Goal: Check status: Check status

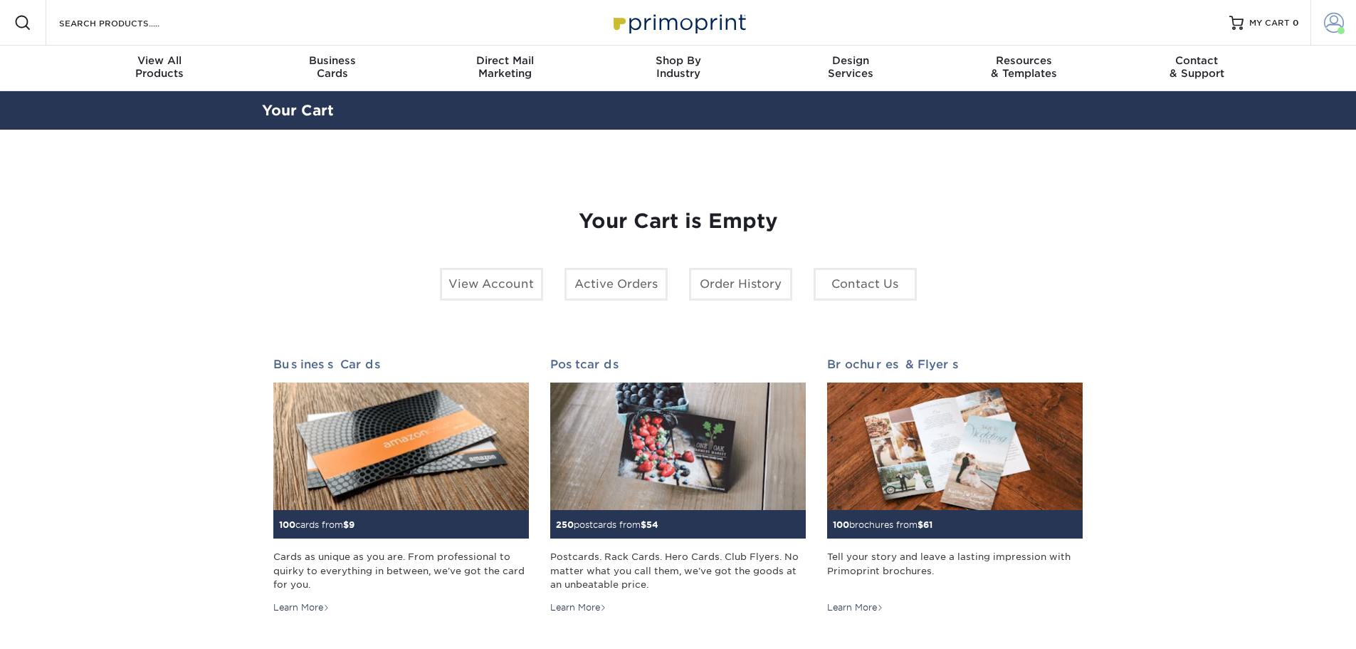
click at [1330, 22] on span at bounding box center [1334, 23] width 20 height 20
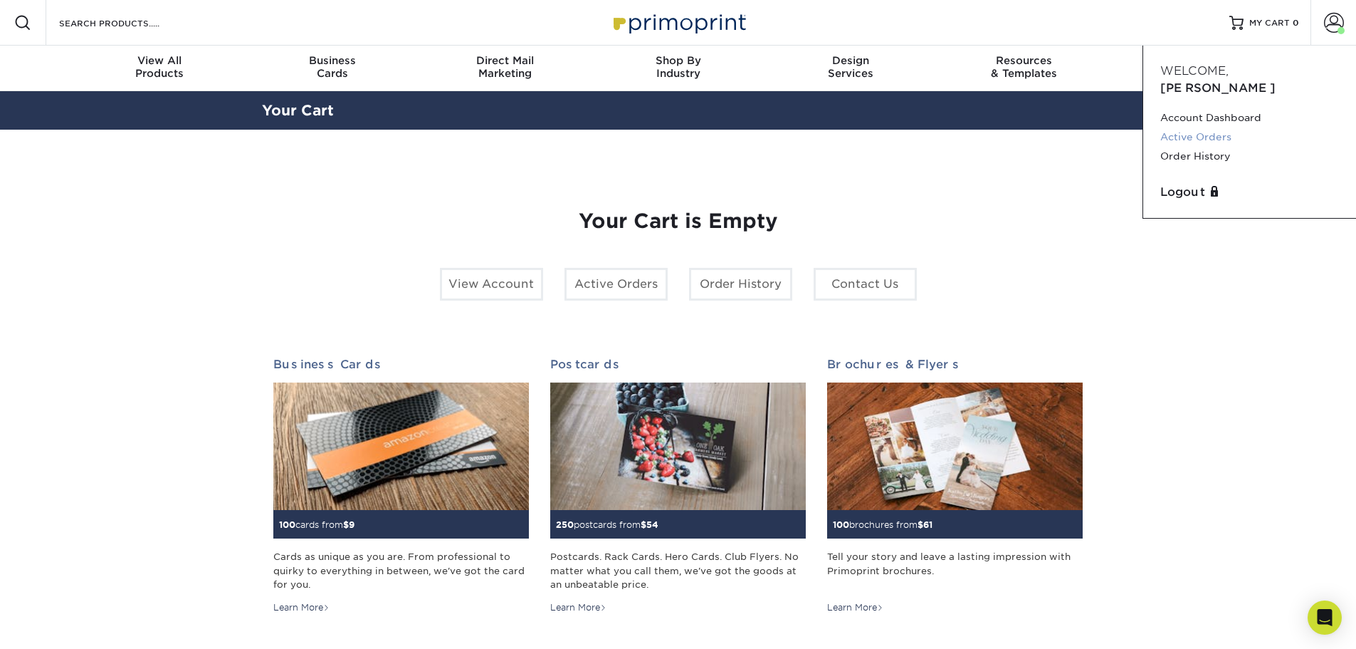
click at [1221, 127] on link "Active Orders" at bounding box center [1250, 136] width 179 height 19
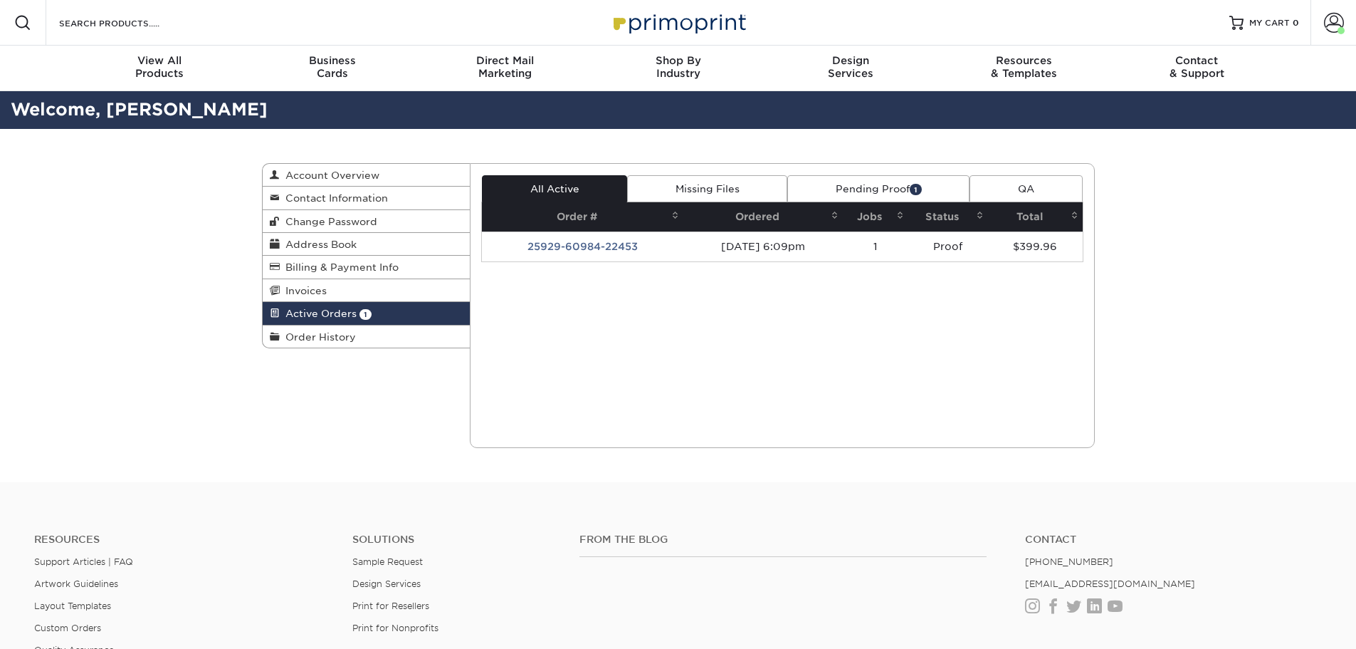
click at [570, 244] on td "25929-60984-22453" at bounding box center [582, 246] width 201 height 30
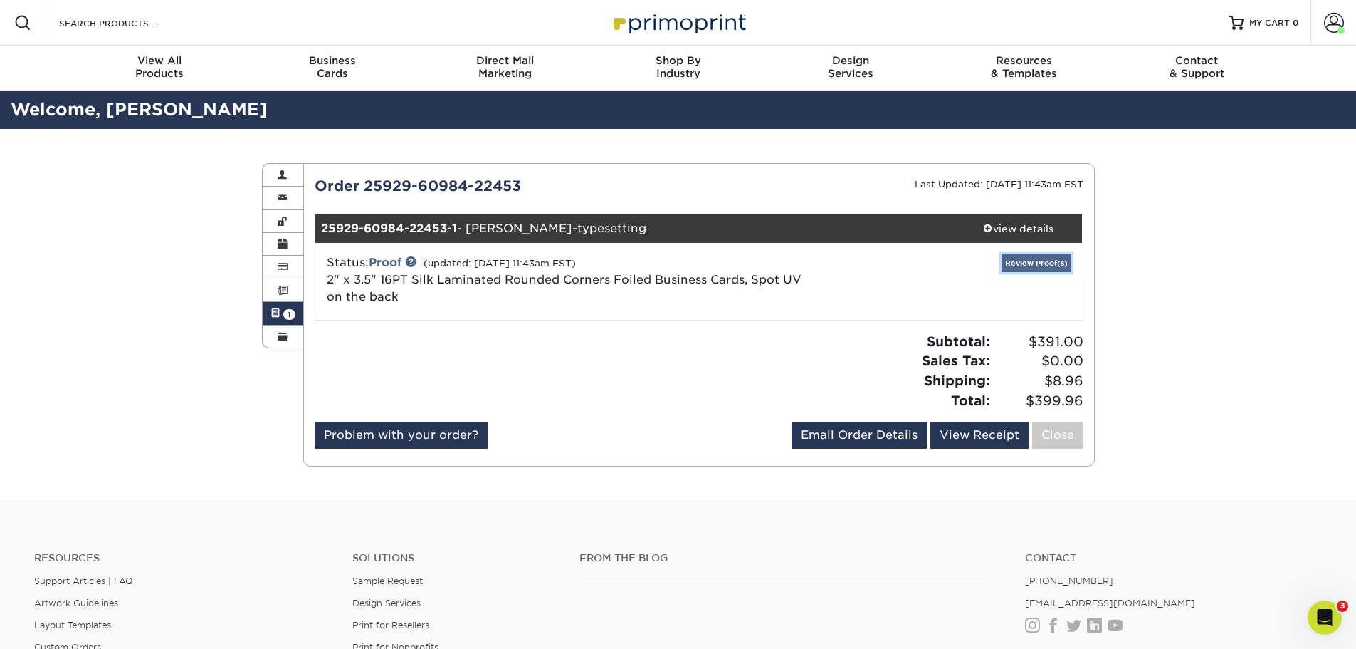
click at [1035, 266] on link "Review Proof(s)" at bounding box center [1037, 263] width 70 height 18
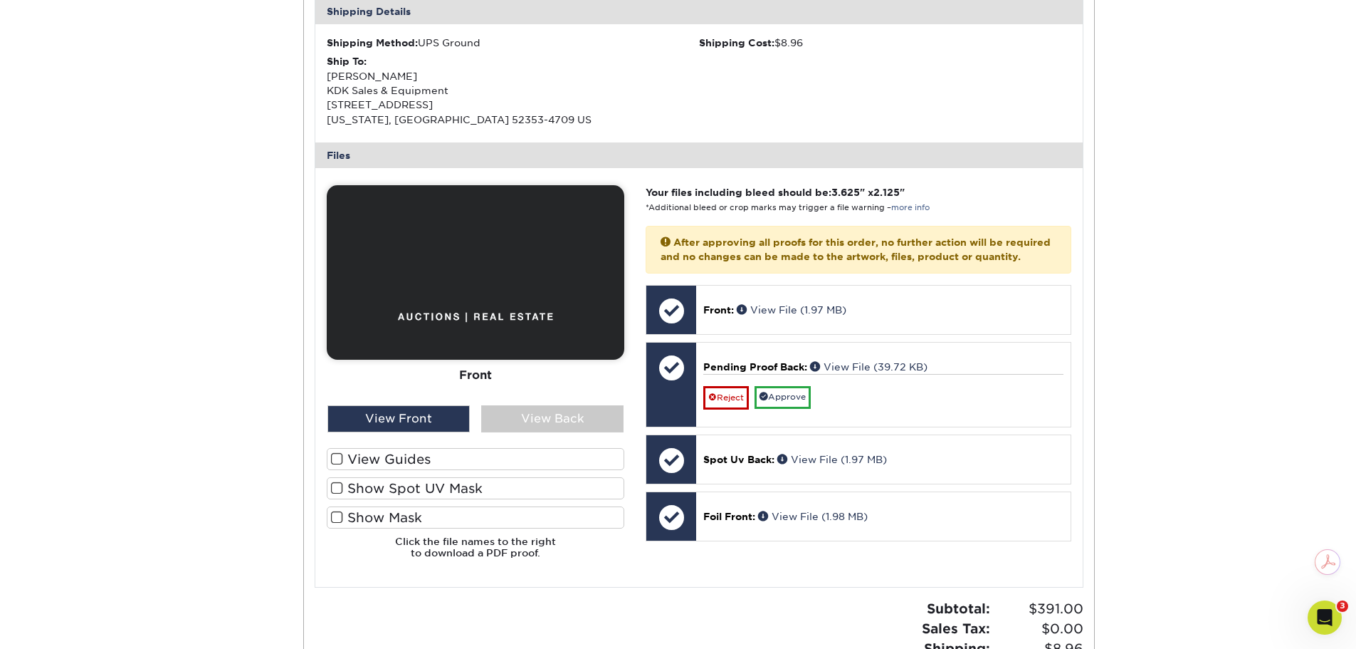
scroll to position [570, 0]
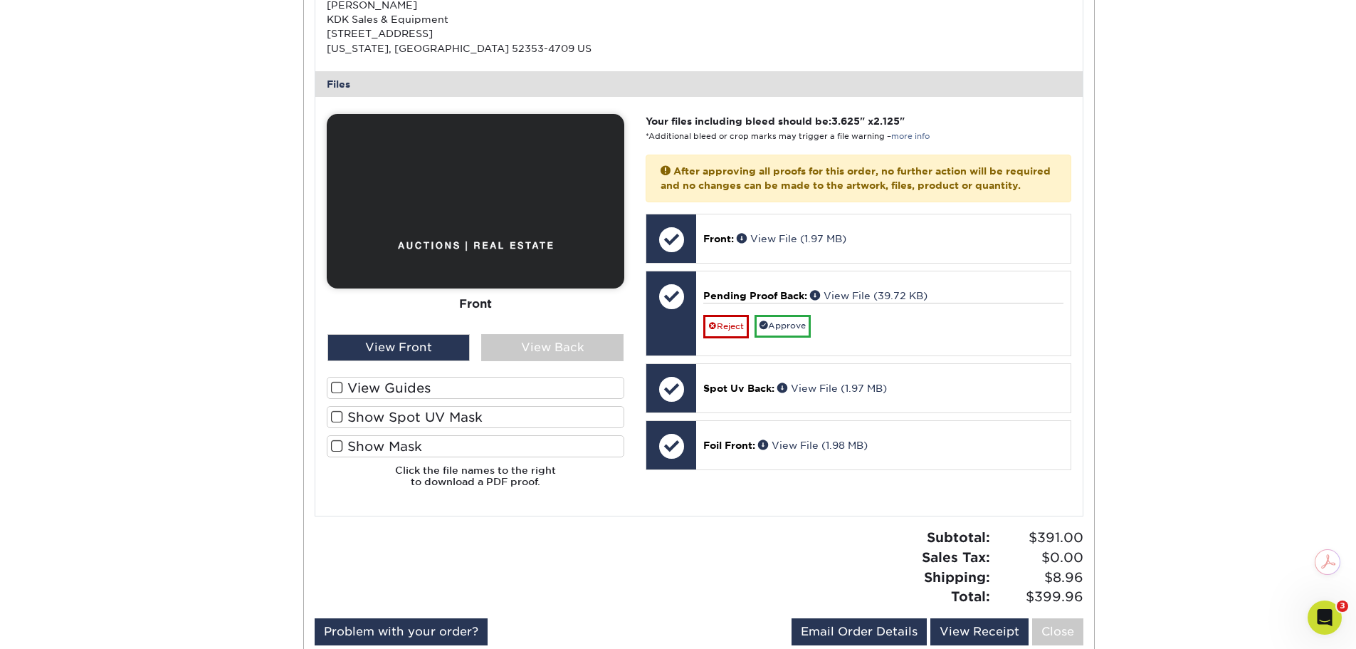
click at [336, 389] on span at bounding box center [337, 388] width 12 height 14
click at [0, 0] on input "View Guides" at bounding box center [0, 0] width 0 height 0
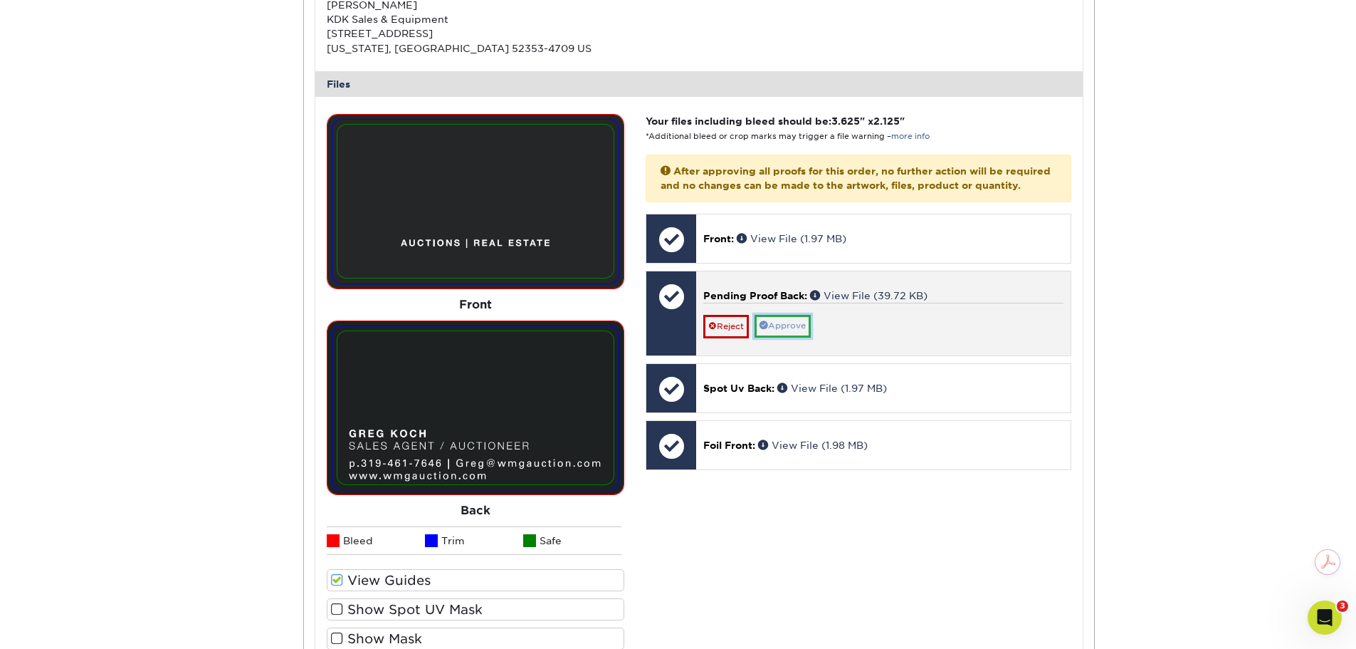
click at [809, 337] on link "Approve" at bounding box center [783, 326] width 56 height 22
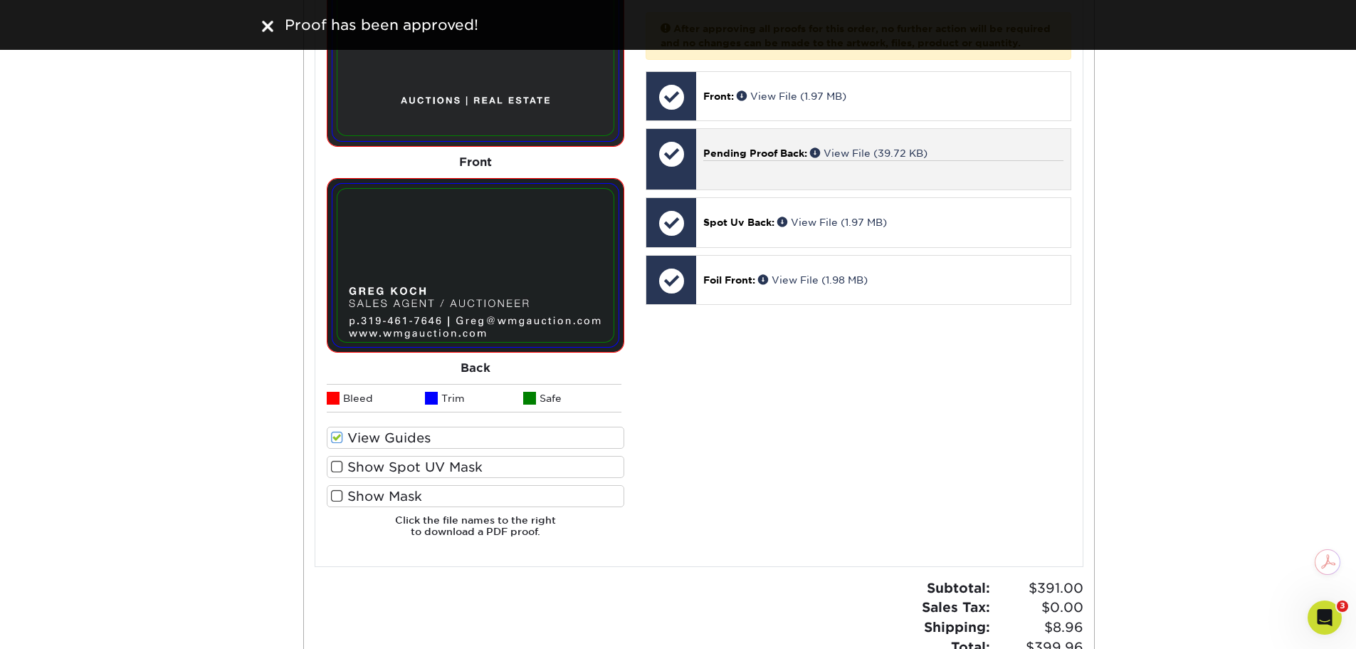
scroll to position [427, 0]
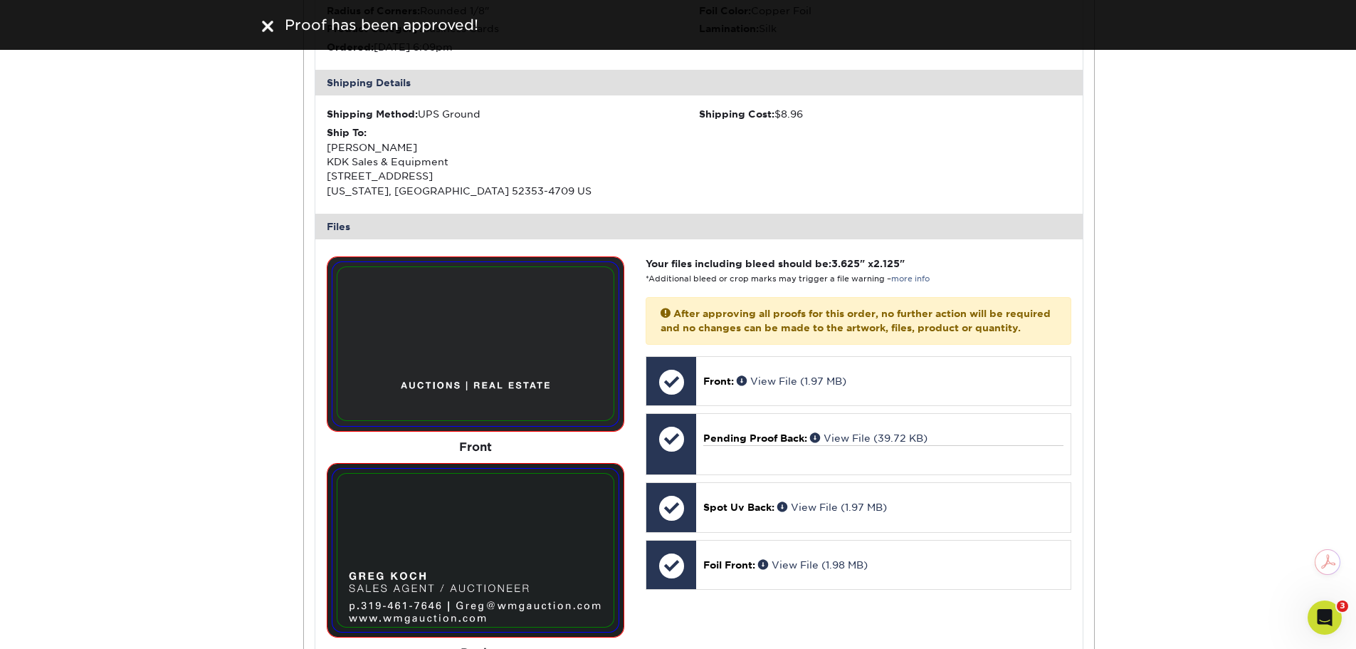
click at [590, 372] on img at bounding box center [475, 343] width 276 height 153
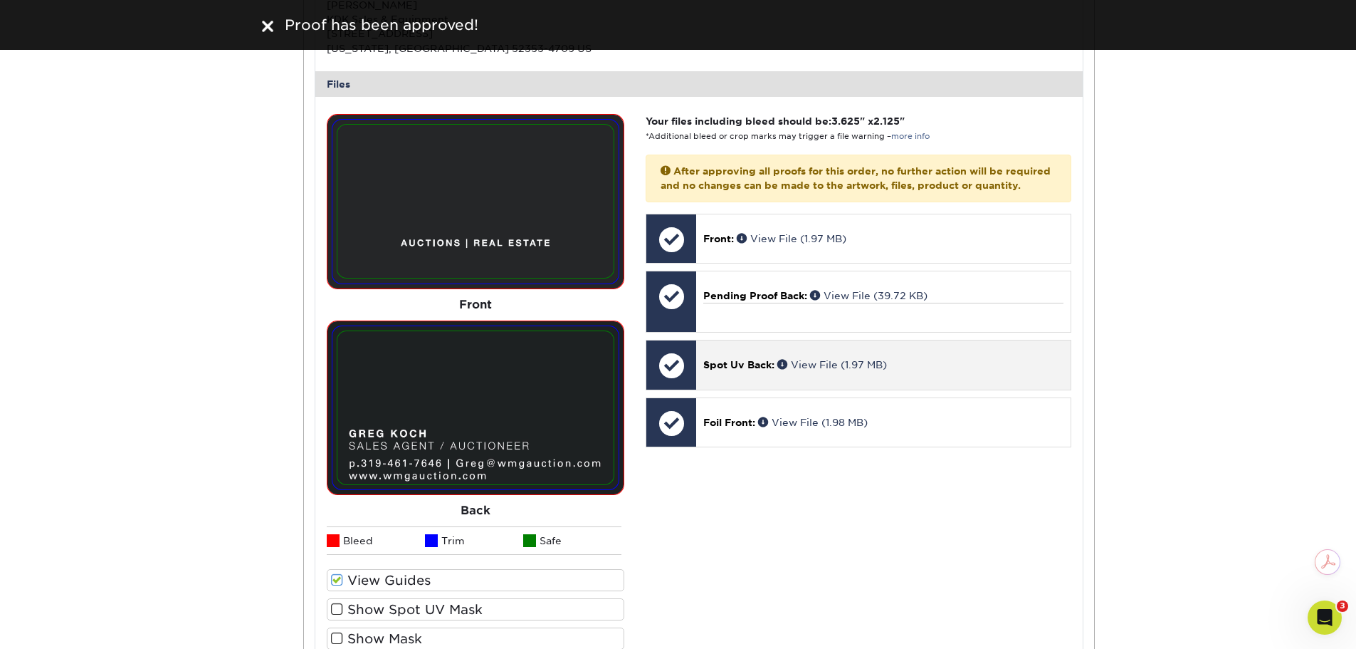
scroll to position [641, 0]
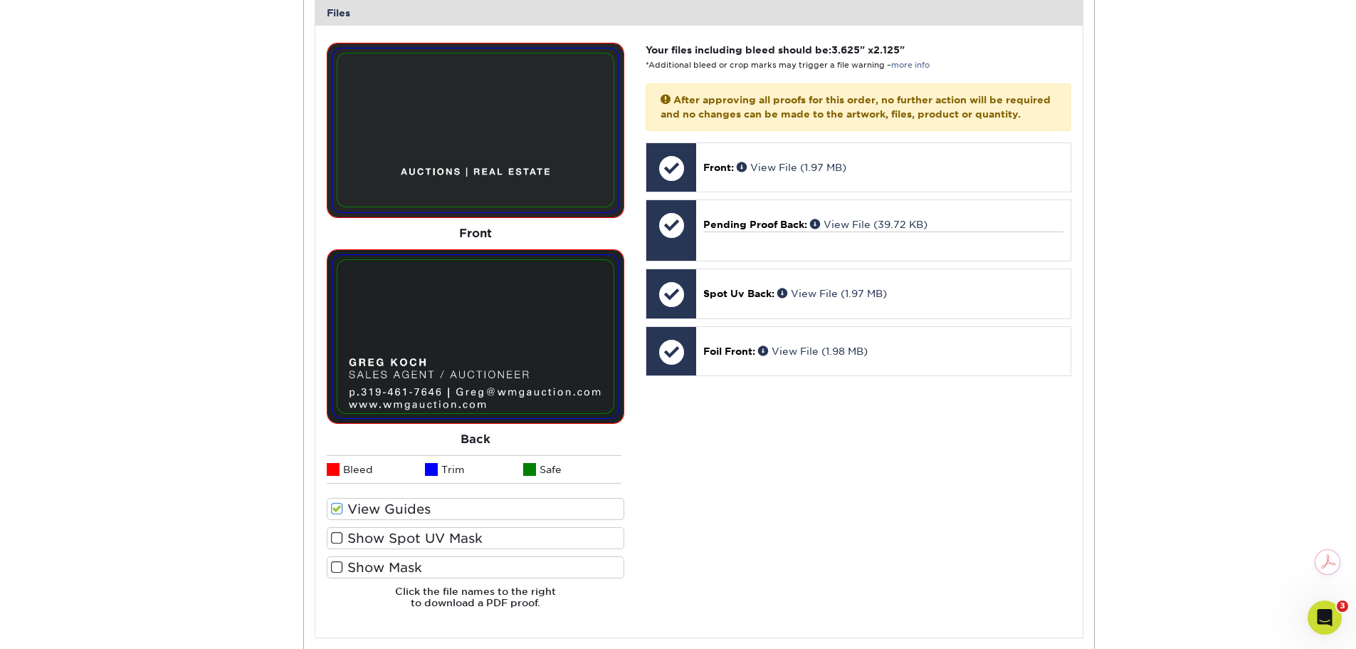
drag, startPoint x: 340, startPoint y: 547, endPoint x: 337, endPoint y: 554, distance: 7.7
click at [338, 548] on label "Show Spot UV Mask" at bounding box center [476, 538] width 298 height 22
click at [0, 0] on input "Show Spot UV Mask" at bounding box center [0, 0] width 0 height 0
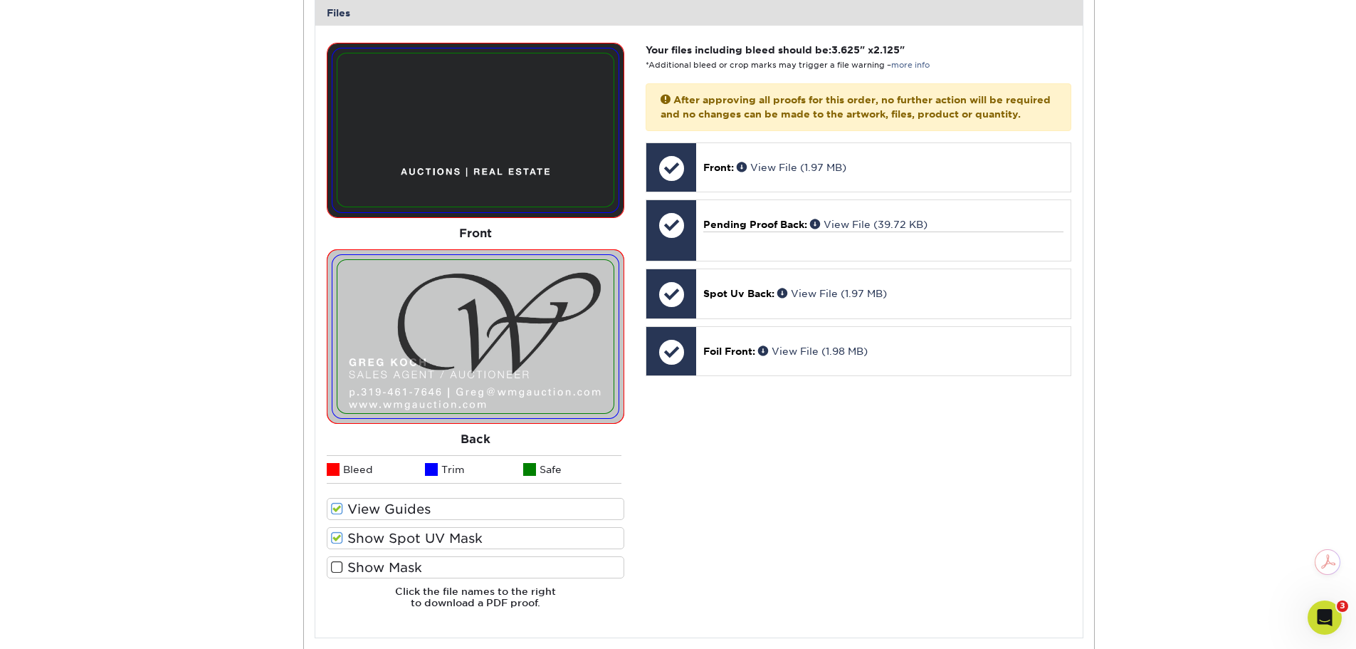
click at [336, 570] on span at bounding box center [337, 567] width 12 height 14
click at [0, 0] on input "Show Mask" at bounding box center [0, 0] width 0 height 0
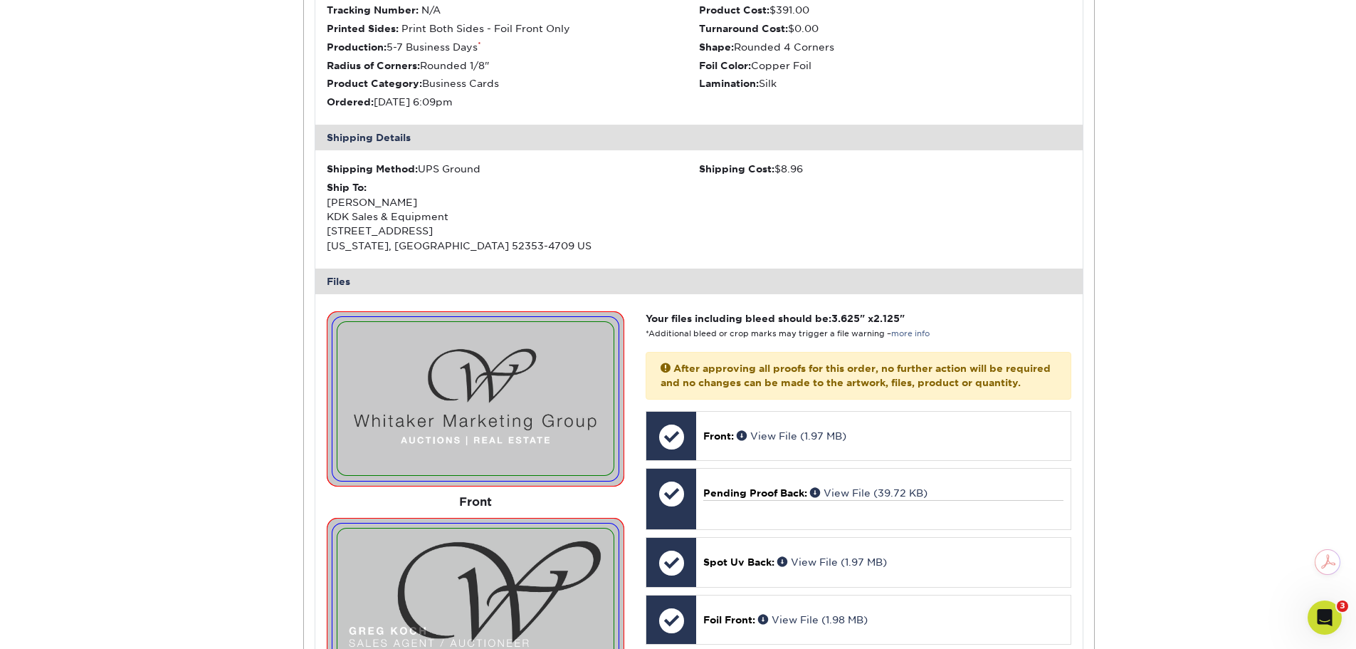
scroll to position [301, 0]
